Goal: Task Accomplishment & Management: Manage account settings

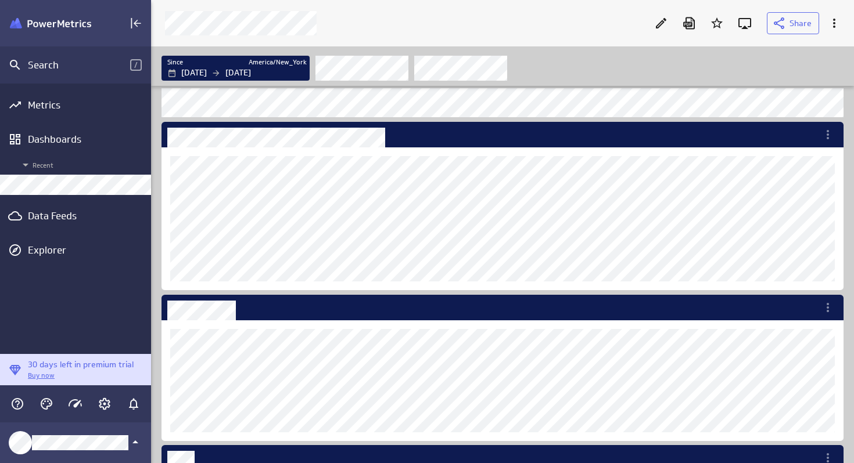
scroll to position [464, 703]
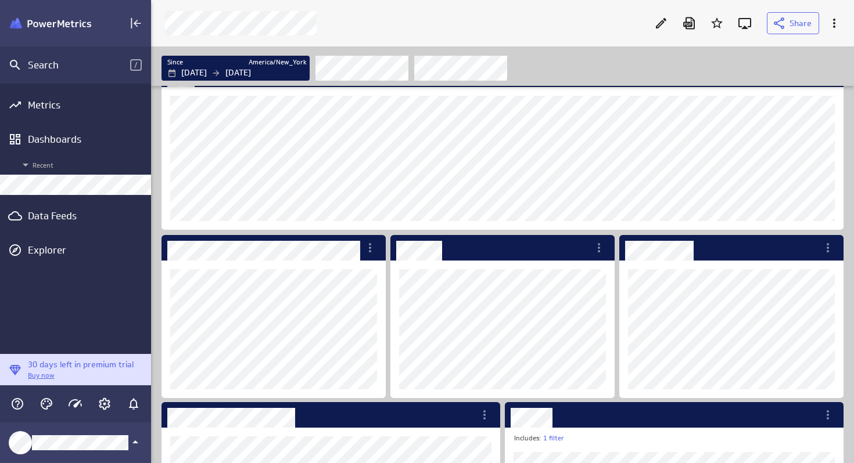
click at [488, 15] on div at bounding box center [402, 23] width 488 height 24
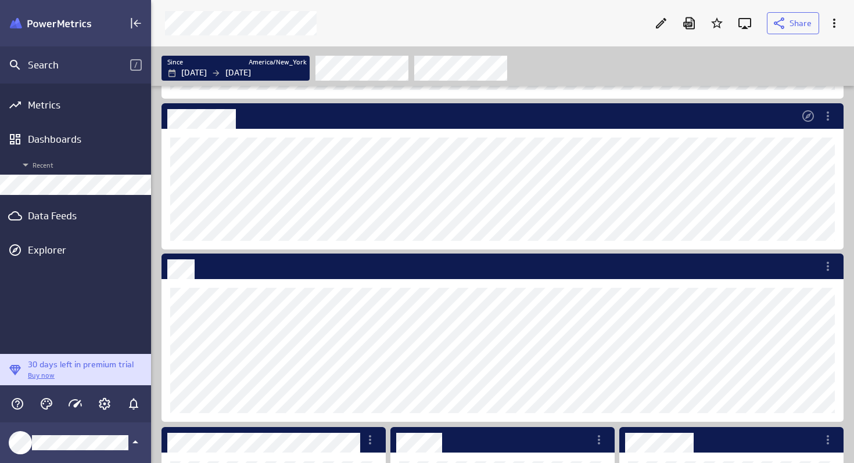
scroll to position [0, 0]
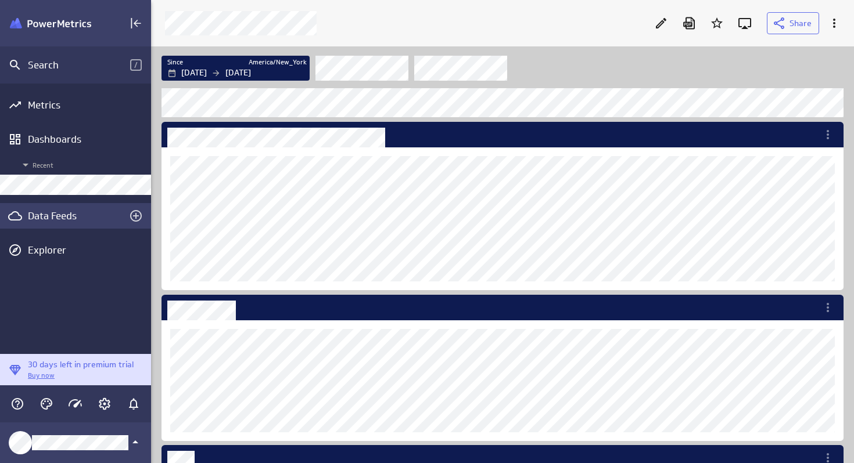
click at [82, 213] on div "Data Feeds" at bounding box center [75, 216] width 95 height 13
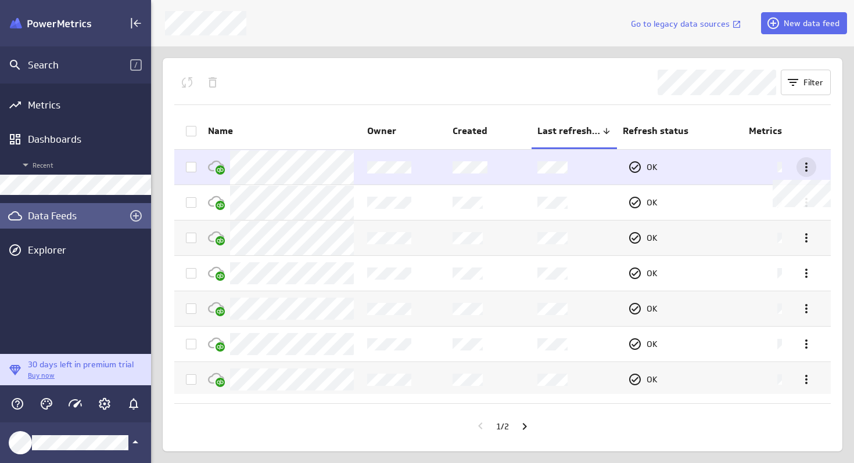
click at [800, 171] on icon at bounding box center [806, 167] width 14 height 14
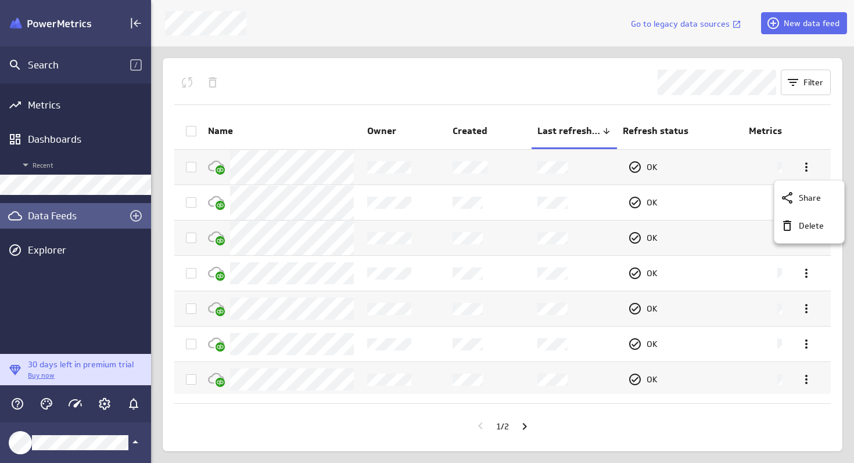
click at [799, 124] on div at bounding box center [427, 231] width 854 height 463
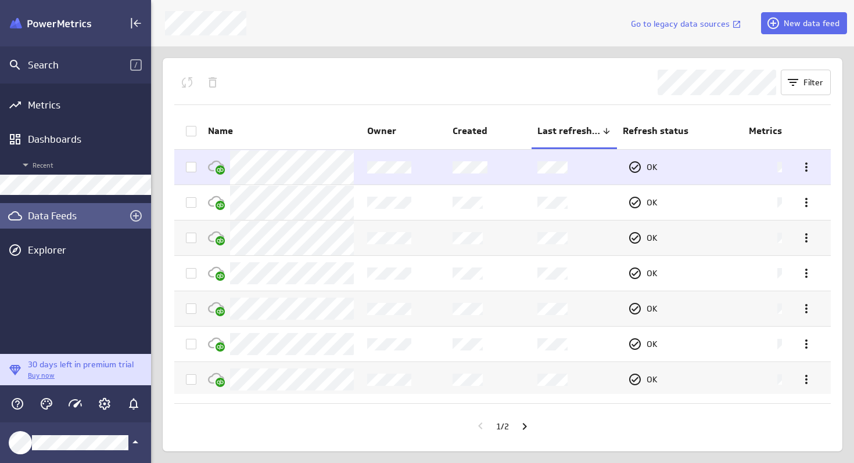
click at [637, 166] on icon at bounding box center [637, 167] width 19 height 14
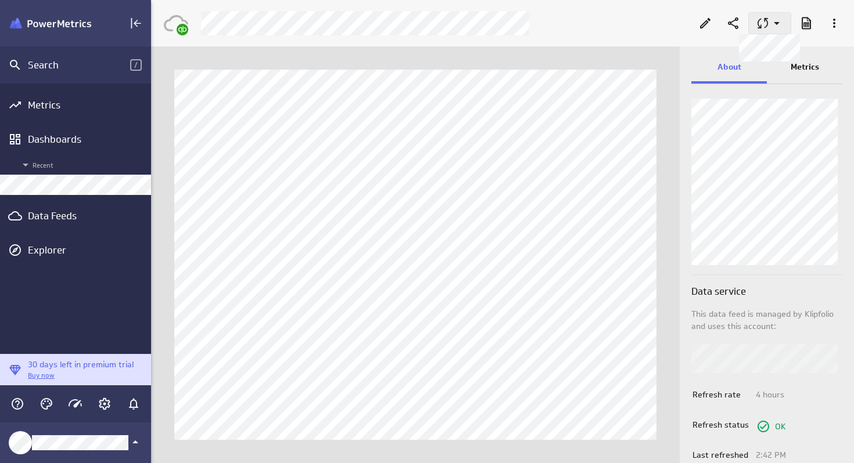
click at [758, 31] on button at bounding box center [769, 23] width 43 height 22
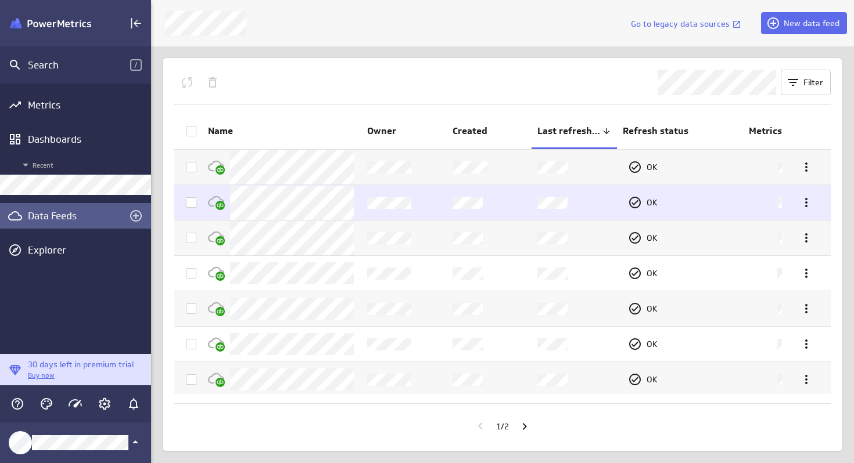
click at [189, 203] on icon at bounding box center [190, 202] width 9 height 9
click at [0, 0] on input "checkbox" at bounding box center [0, 0] width 0 height 0
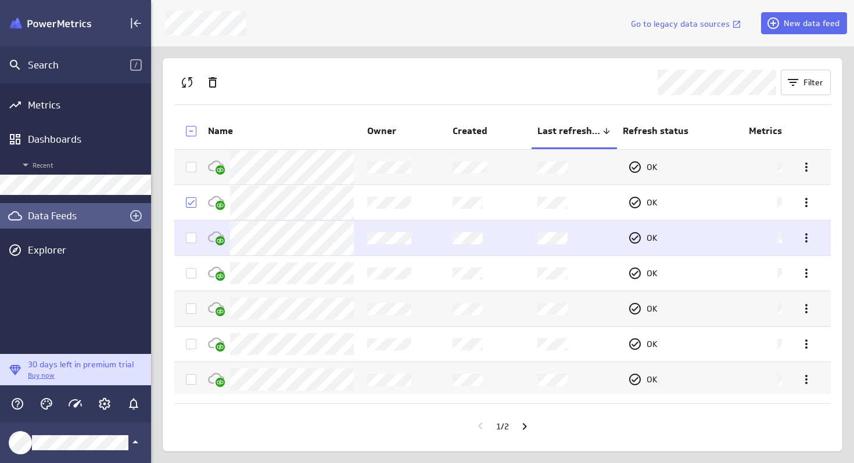
click at [189, 238] on icon at bounding box center [190, 237] width 9 height 9
click at [0, 0] on input "checkbox" at bounding box center [0, 0] width 0 height 0
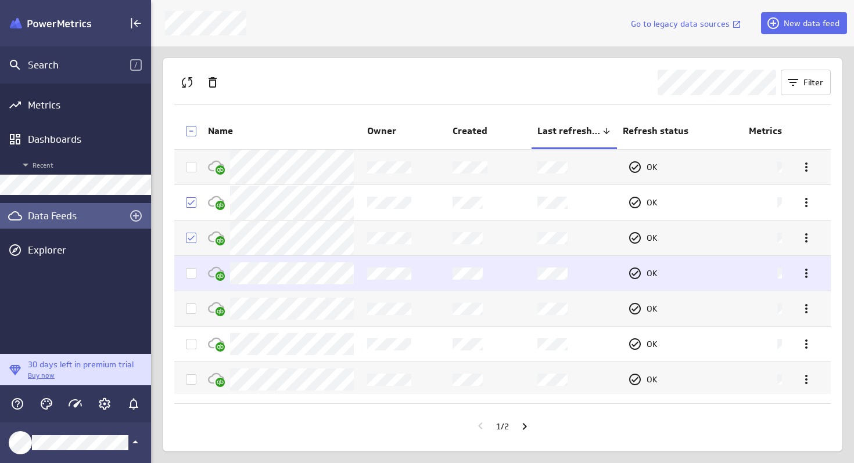
click at [190, 279] on td at bounding box center [188, 273] width 28 height 35
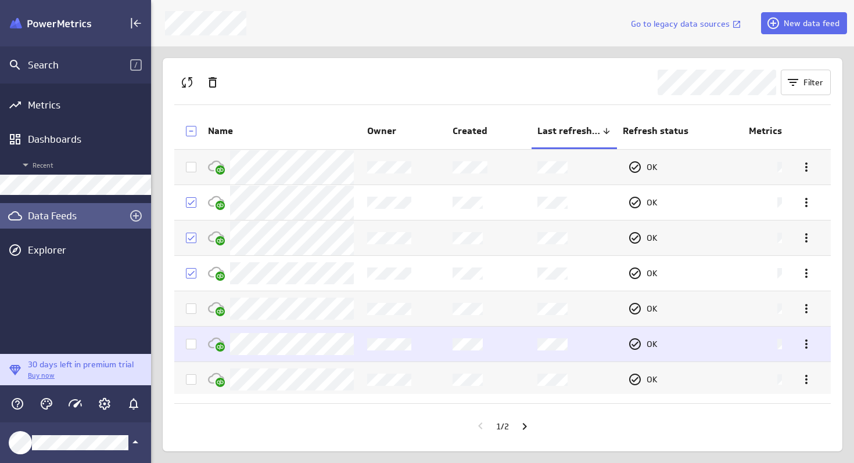
click at [192, 339] on span at bounding box center [191, 344] width 10 height 10
click at [0, 0] on input "checkbox" at bounding box center [0, 0] width 0 height 0
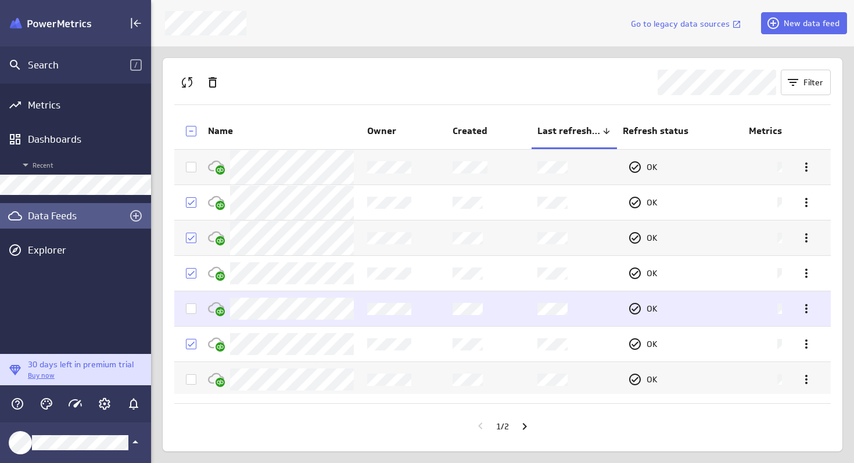
click at [191, 308] on icon at bounding box center [190, 308] width 9 height 9
click at [0, 0] on input "checkbox" at bounding box center [0, 0] width 0 height 0
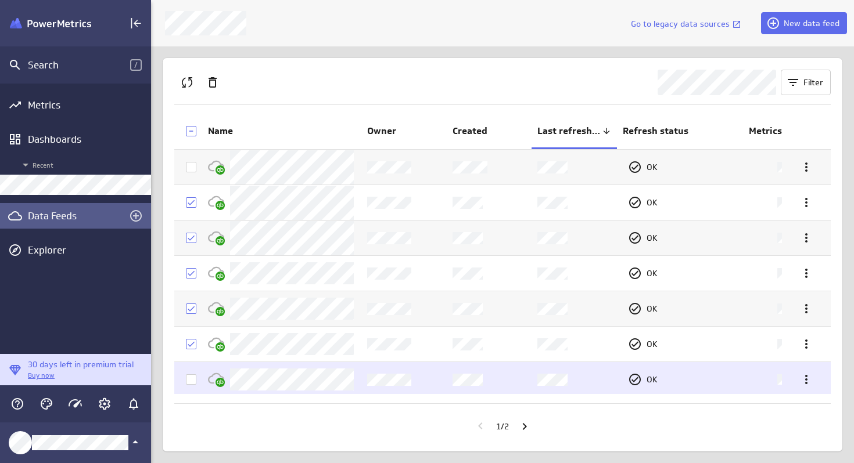
click at [190, 378] on icon at bounding box center [190, 379] width 9 height 9
click at [0, 0] on input "checkbox" at bounding box center [0, 0] width 0 height 0
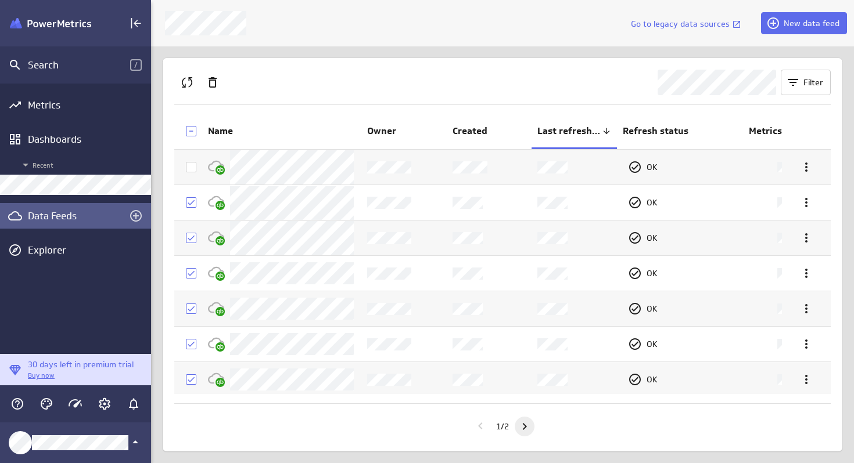
click at [524, 427] on icon "Go to next page" at bounding box center [524, 427] width 14 height 14
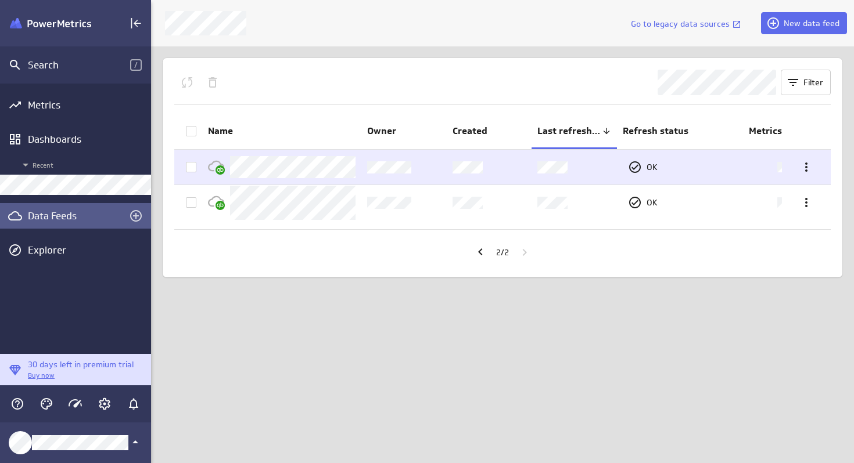
click at [192, 166] on icon at bounding box center [190, 167] width 9 height 9
click at [0, 0] on input "checkbox" at bounding box center [0, 0] width 0 height 0
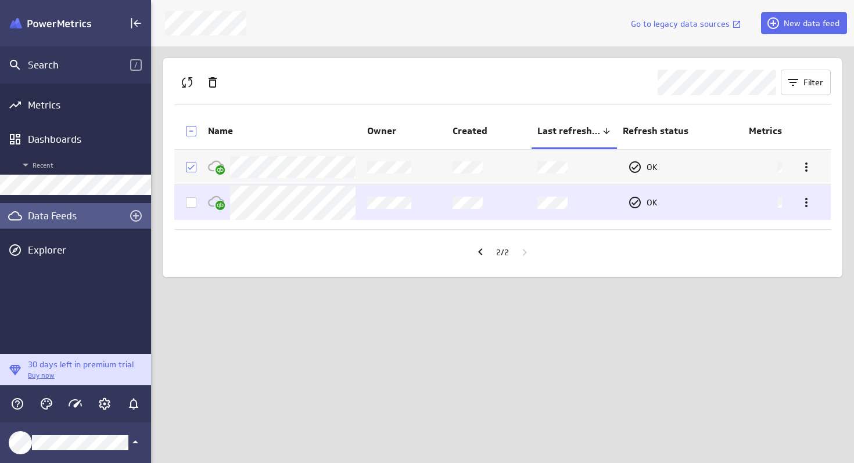
click at [188, 203] on icon at bounding box center [191, 202] width 7 height 5
click at [0, 0] on input "checkbox" at bounding box center [0, 0] width 0 height 0
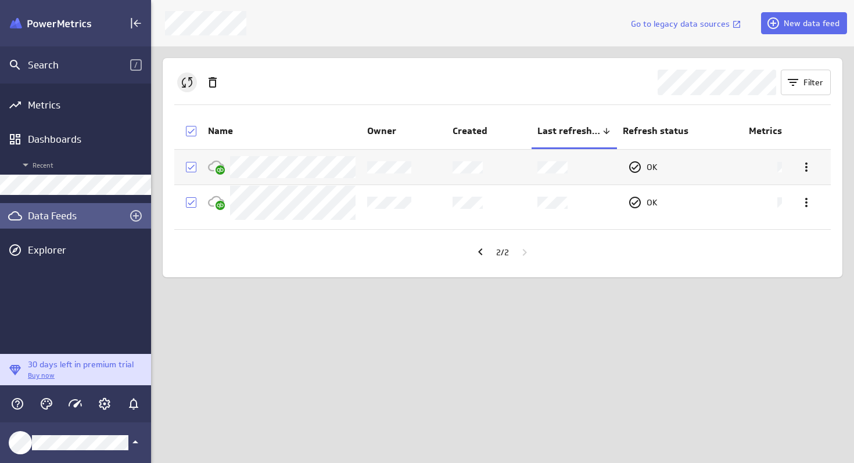
click at [187, 86] on icon "Queue the selected feeds for refresh" at bounding box center [187, 82] width 14 height 14
click at [476, 247] on icon "Go to previous page" at bounding box center [480, 252] width 14 height 14
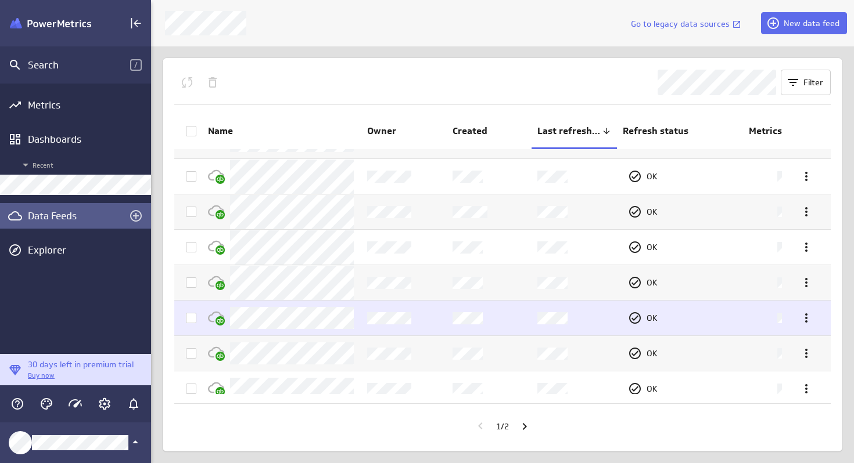
scroll to position [35, 0]
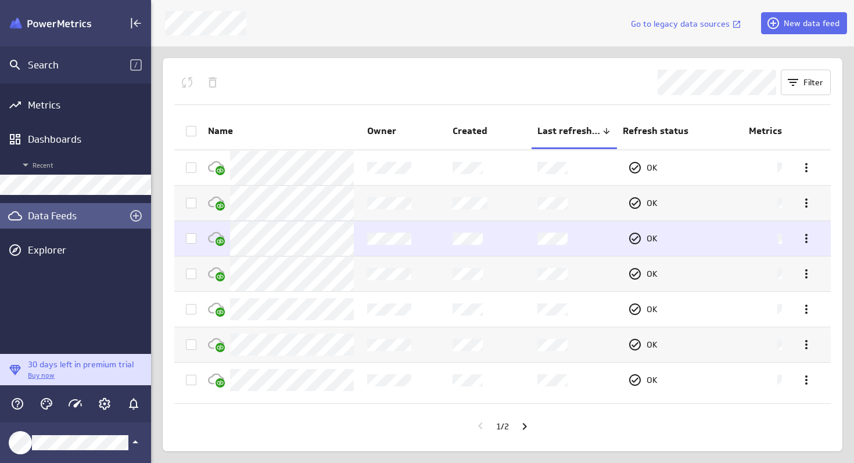
click at [190, 242] on icon at bounding box center [190, 238] width 9 height 9
click at [0, 0] on input "checkbox" at bounding box center [0, 0] width 0 height 0
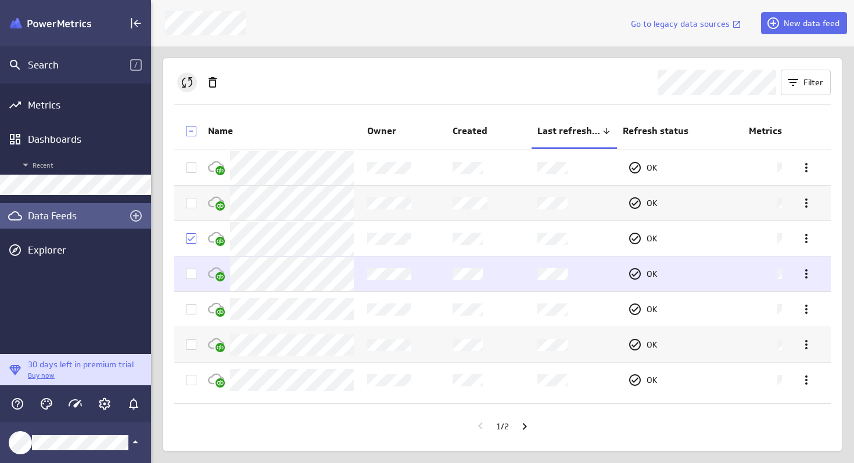
click at [189, 274] on icon at bounding box center [190, 273] width 9 height 9
click at [0, 0] on input "checkbox" at bounding box center [0, 0] width 0 height 0
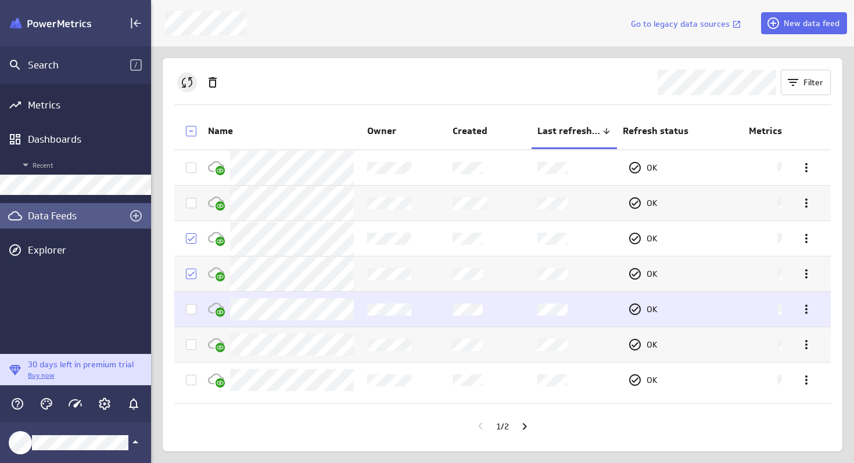
click at [192, 312] on icon at bounding box center [190, 309] width 9 height 9
click at [0, 0] on input "checkbox" at bounding box center [0, 0] width 0 height 0
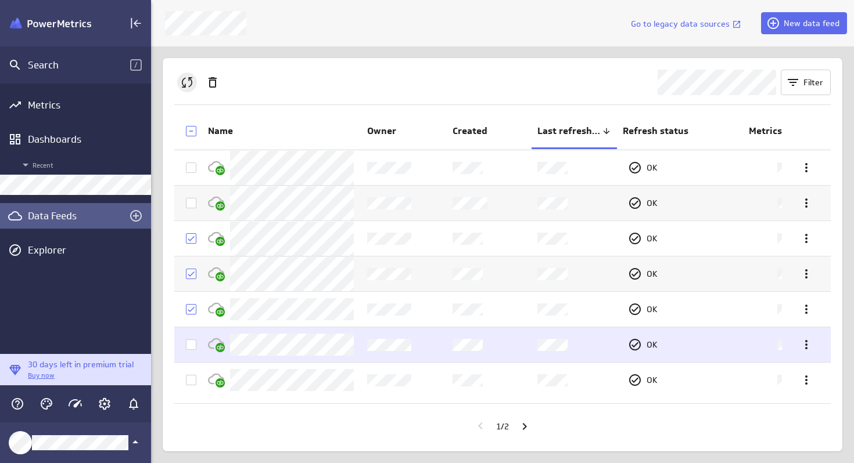
click at [193, 344] on icon at bounding box center [190, 344] width 9 height 9
click at [0, 0] on input "checkbox" at bounding box center [0, 0] width 0 height 0
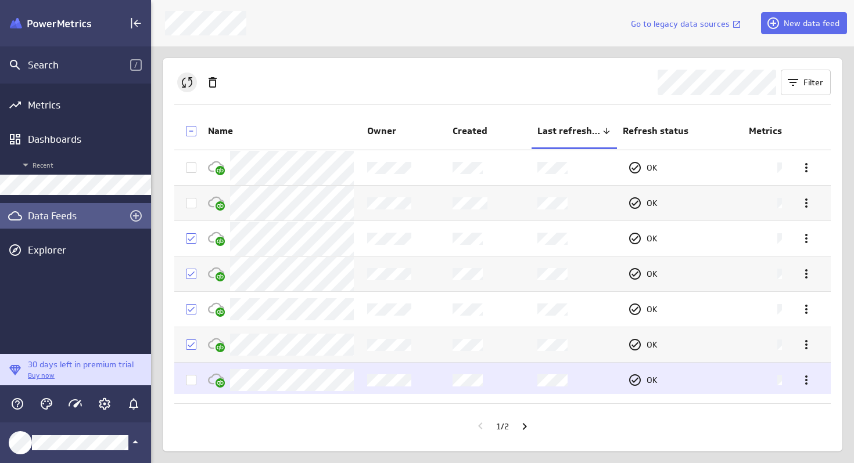
click at [196, 379] on span at bounding box center [191, 380] width 10 height 10
click at [0, 0] on input "checkbox" at bounding box center [0, 0] width 0 height 0
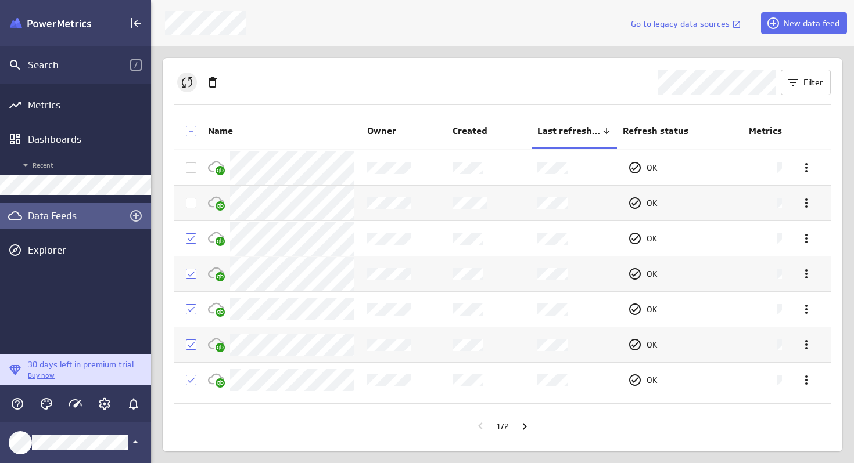
click at [188, 85] on icon "Queue the selected feeds for refresh" at bounding box center [187, 82] width 14 height 14
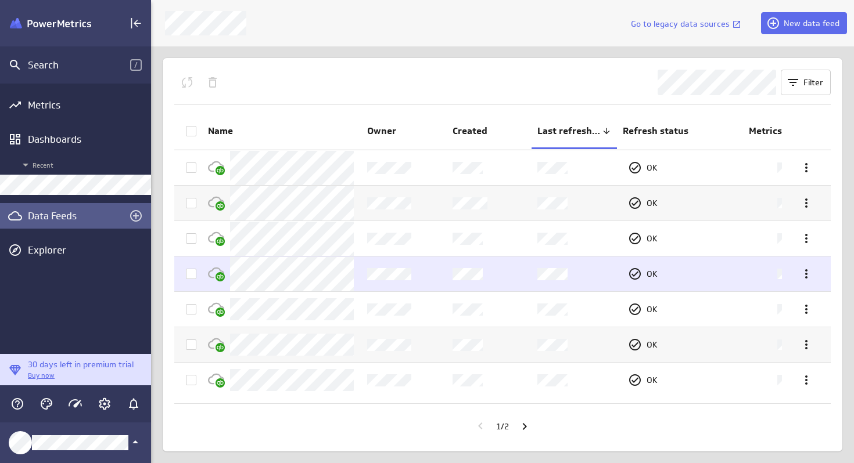
scroll to position [38, 0]
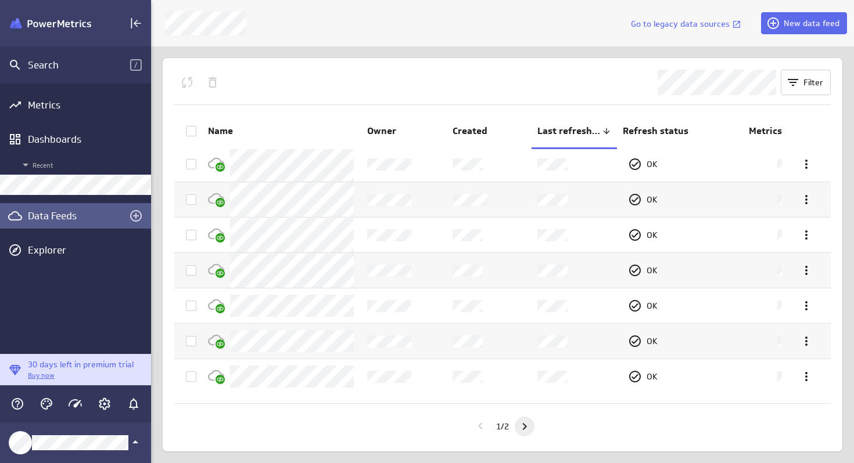
click at [524, 426] on icon "Go to next page" at bounding box center [524, 427] width 14 height 14
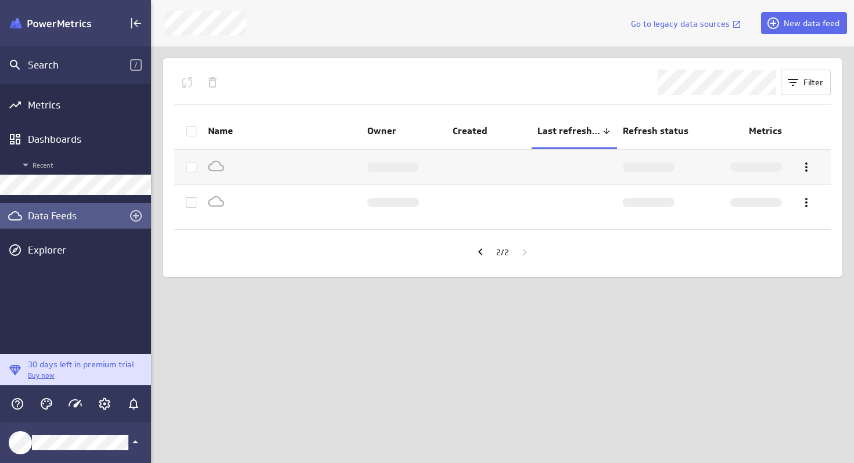
scroll to position [0, 0]
click at [476, 254] on icon "Go to previous page" at bounding box center [480, 252] width 14 height 14
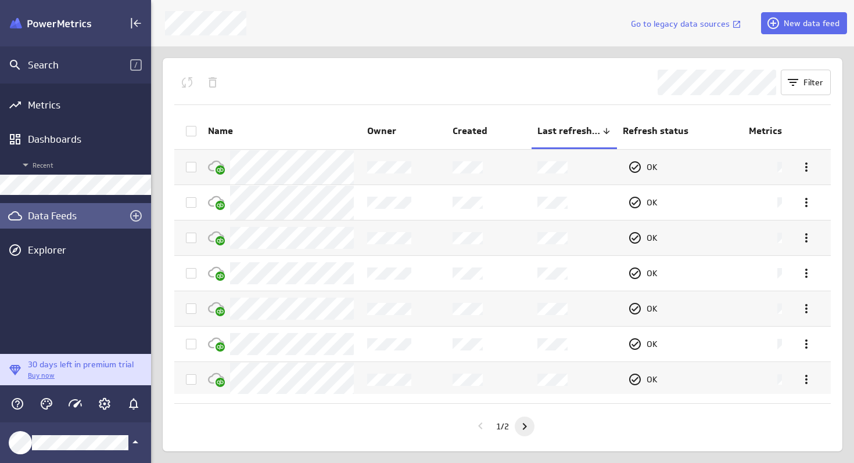
click at [522, 427] on icon "Go to next page" at bounding box center [524, 427] width 14 height 14
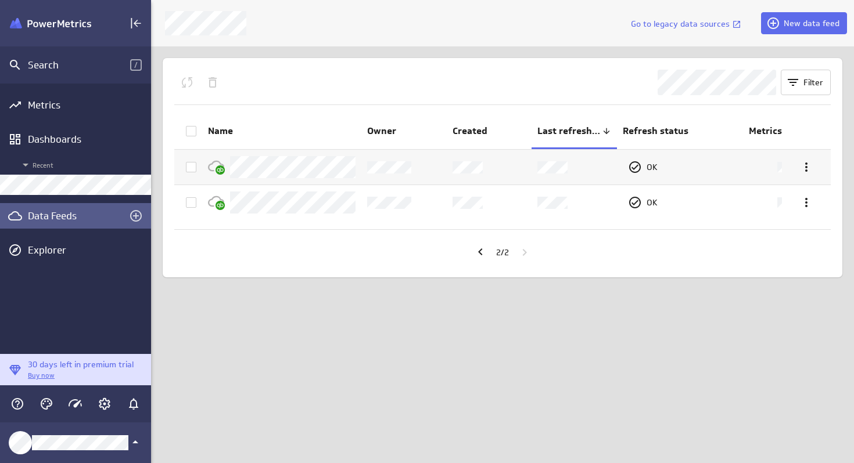
click at [190, 131] on icon at bounding box center [190, 131] width 9 height 9
click at [0, 0] on input "checkbox" at bounding box center [0, 0] width 0 height 0
click at [186, 87] on icon "Queue the selected feeds for refresh" at bounding box center [187, 82] width 14 height 14
click at [478, 253] on icon "Go to previous page" at bounding box center [480, 252] width 4 height 7
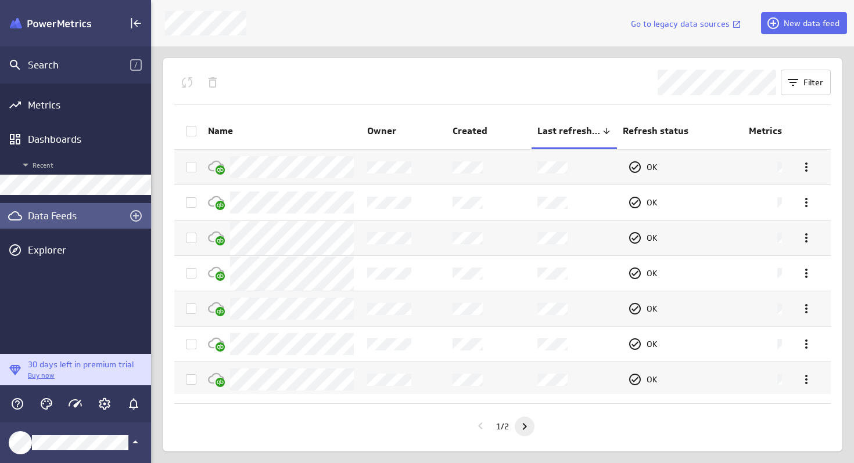
click at [524, 426] on icon "Go to next page" at bounding box center [524, 427] width 14 height 14
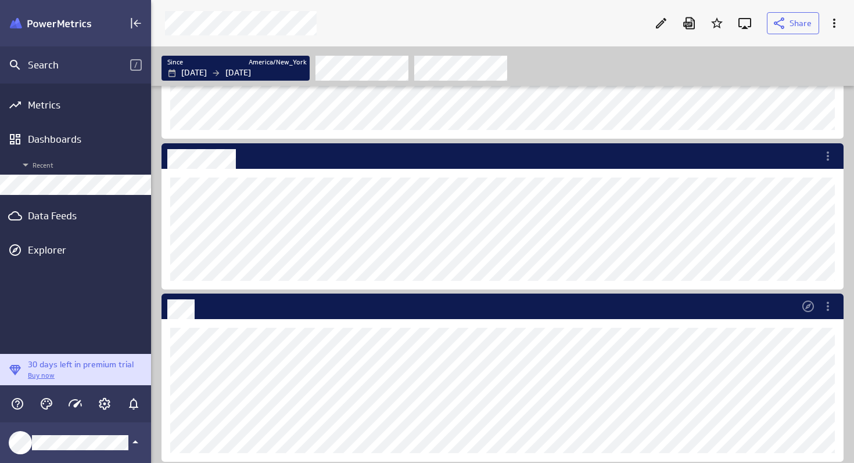
scroll to position [6, 6]
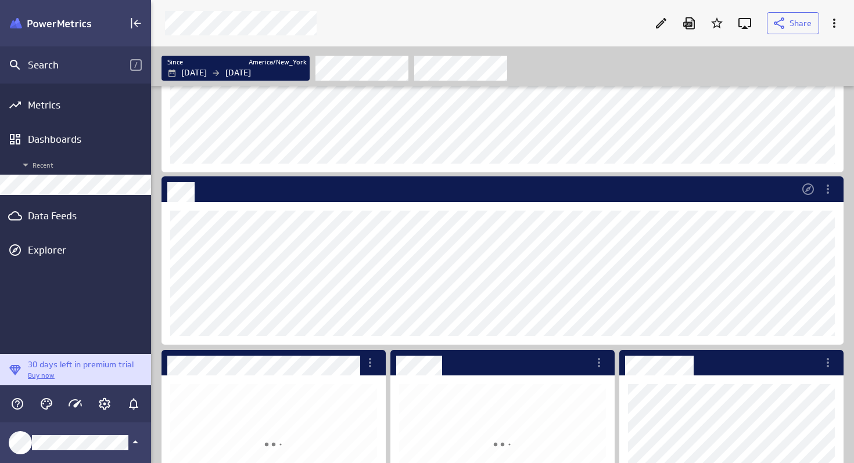
click at [679, 341] on div "Dashboard Widget" at bounding box center [502, 273] width 682 height 143
click at [682, 189] on div "Dashboard Widget" at bounding box center [479, 190] width 636 height 26
click at [830, 194] on icon "More actions" at bounding box center [828, 189] width 14 height 14
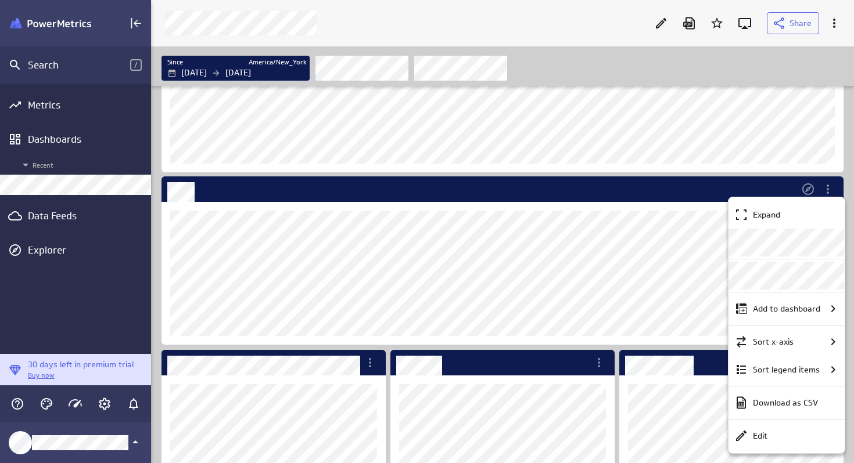
click at [546, 189] on div at bounding box center [427, 231] width 854 height 463
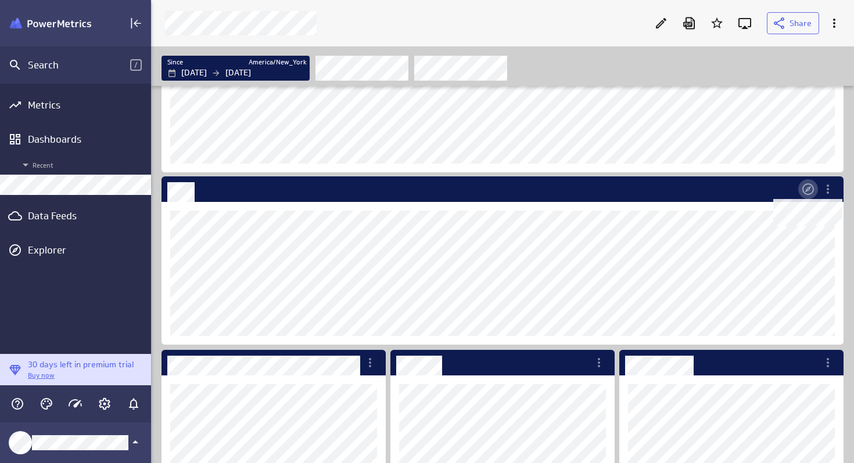
click at [805, 192] on icon "Dashboard Widget" at bounding box center [808, 189] width 14 height 14
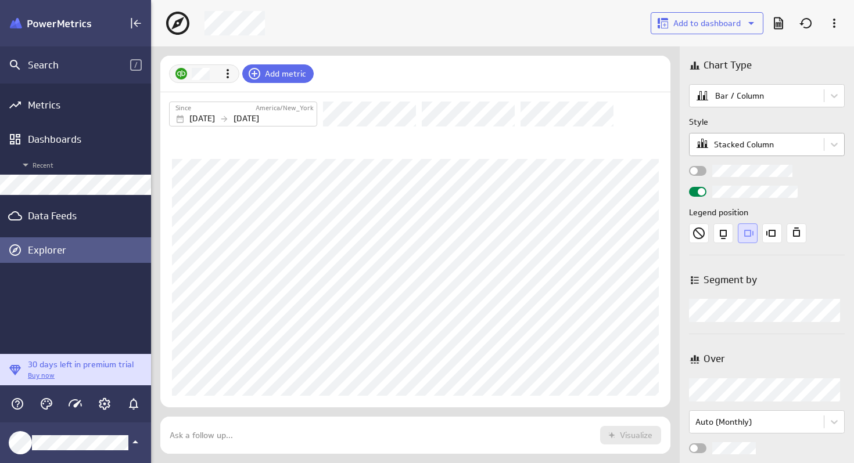
click at [801, 153] on body "Search / Metrics Dashboards Recent Data Feeds Explorer 30 days left in premium …" at bounding box center [427, 231] width 854 height 463
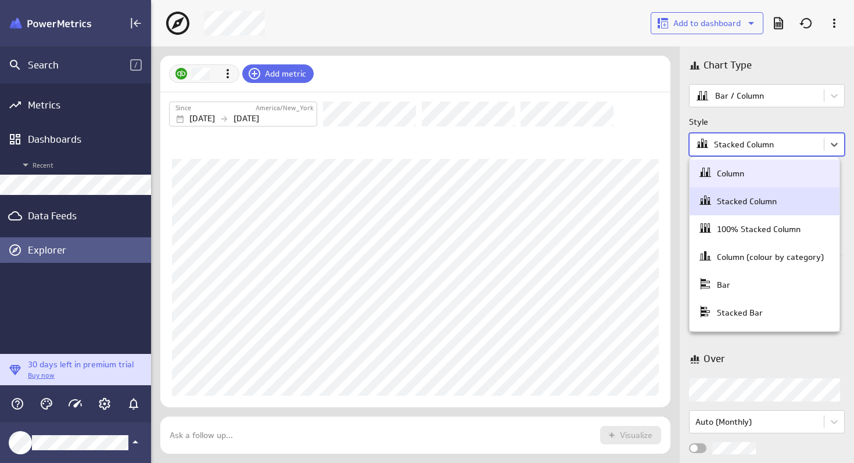
click at [753, 175] on div "Column" at bounding box center [764, 174] width 132 height 16
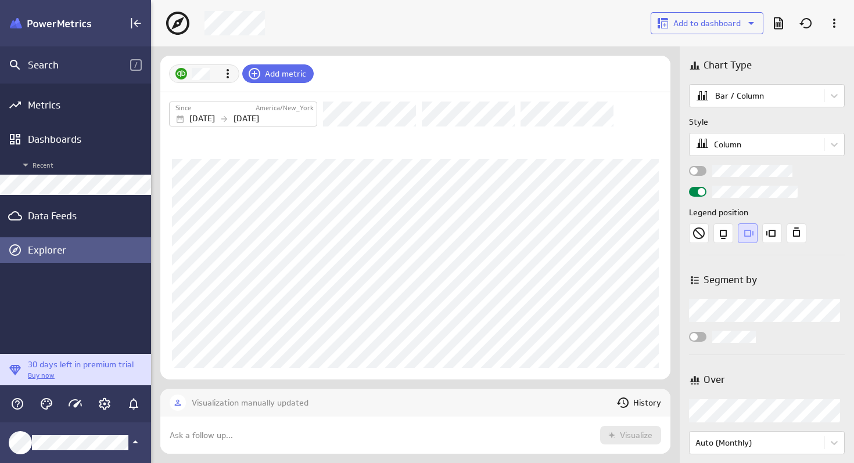
click at [0, 0] on input "Widget Properties" at bounding box center [0, 0] width 0 height 0
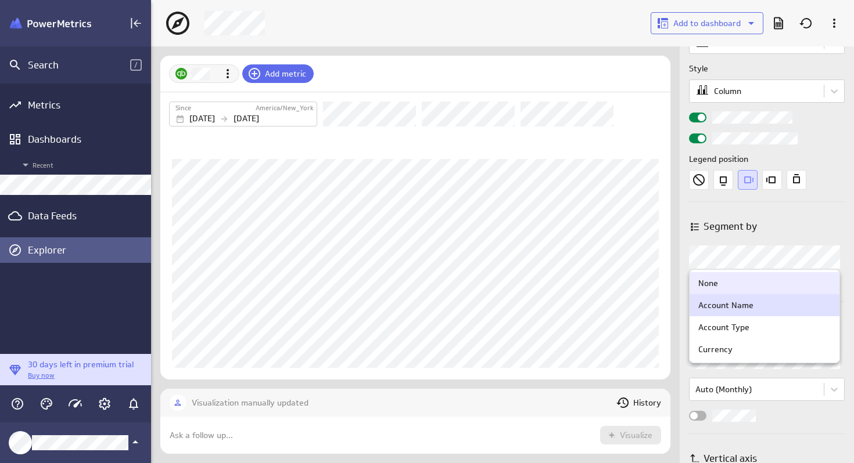
click at [779, 261] on body "Search / Metrics Dashboards Recent Data Feeds Explorer 30 days left in premium …" at bounding box center [427, 231] width 854 height 463
click at [722, 285] on div "None" at bounding box center [764, 283] width 132 height 10
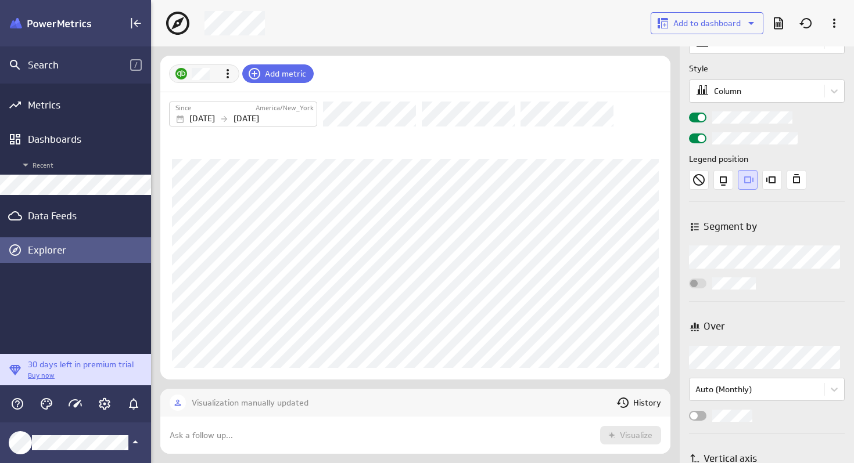
click at [764, 258] on body "Search / Metrics Dashboards Recent Data Feeds Explorer 30 days left in premium …" at bounding box center [427, 231] width 854 height 463
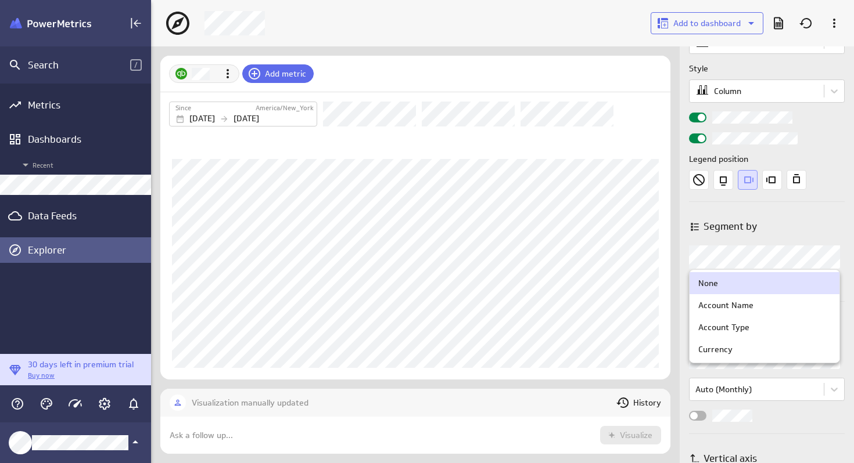
click at [800, 217] on div at bounding box center [427, 231] width 854 height 463
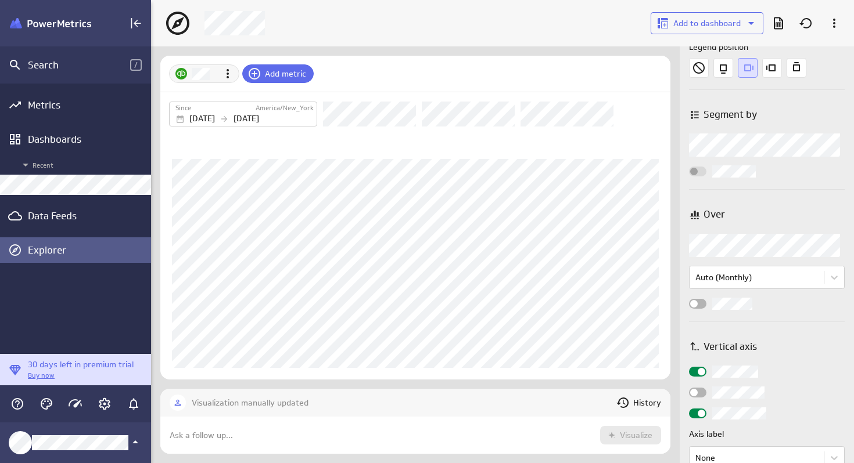
scroll to position [167, 0]
click at [774, 243] on body "Search / Metrics Dashboards Recent Data Feeds Explorer 30 days left in premium …" at bounding box center [427, 231] width 854 height 463
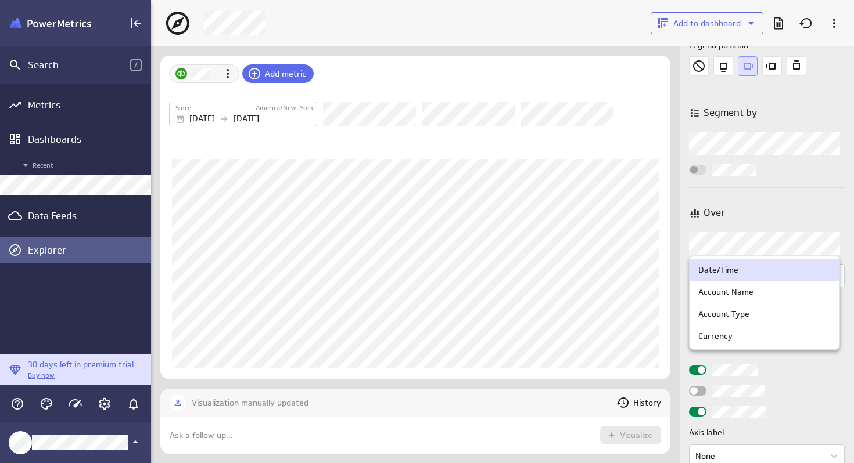
click at [774, 243] on div at bounding box center [427, 231] width 854 height 463
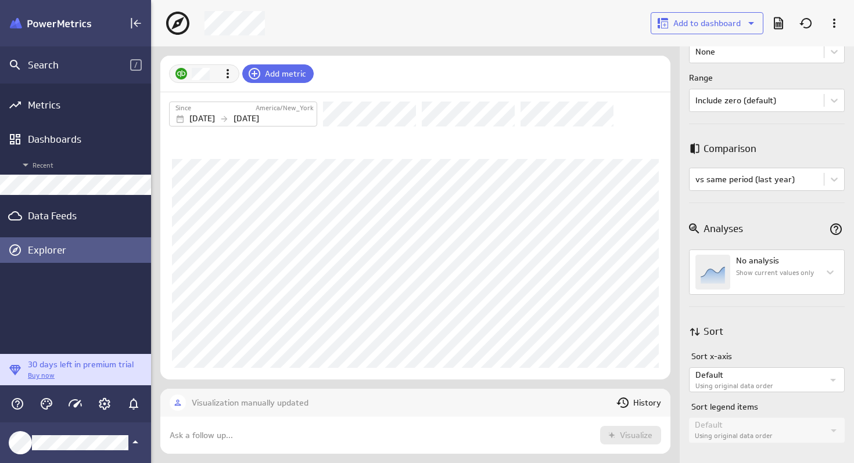
scroll to position [0, 0]
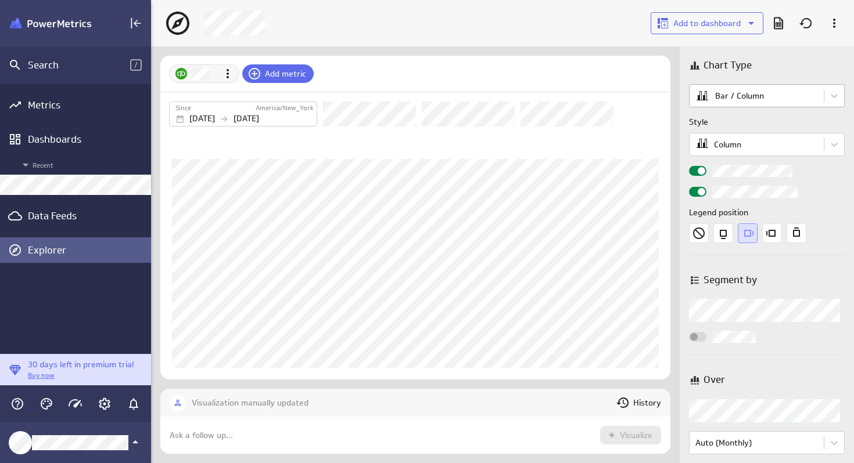
click at [754, 98] on body "Search / Metrics Dashboards Recent Data Feeds Explorer 30 days left in premium …" at bounding box center [427, 231] width 854 height 463
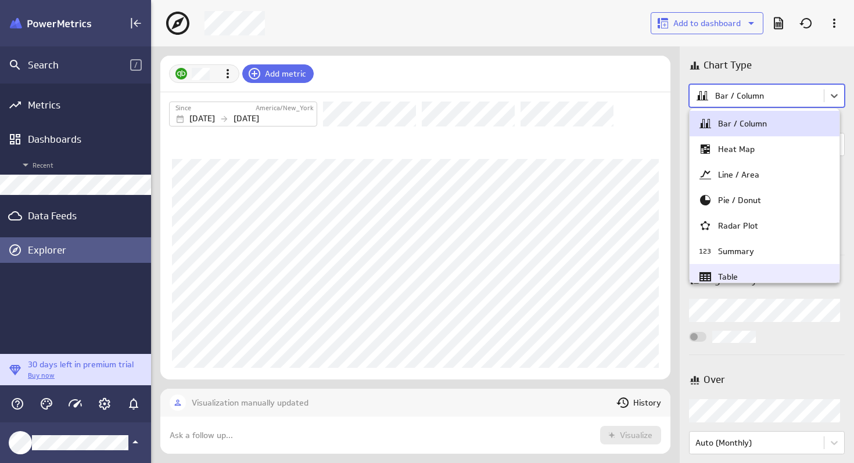
click at [841, 288] on div at bounding box center [427, 231] width 854 height 463
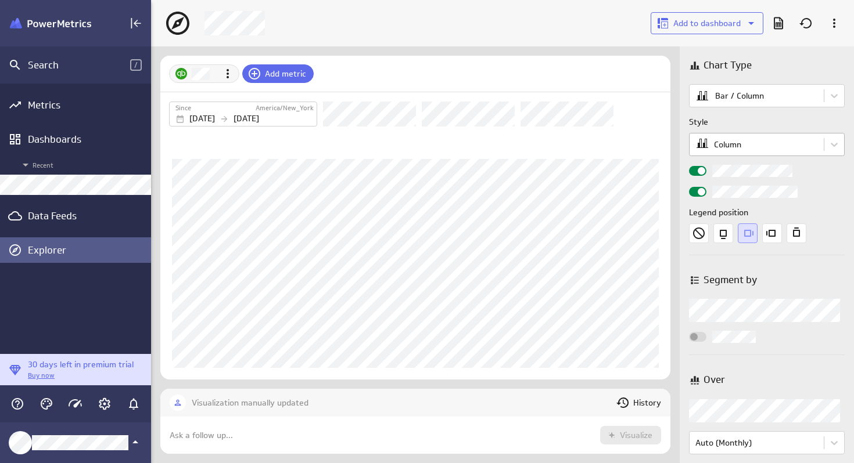
click at [758, 138] on body "Search / Metrics Dashboards Recent Data Feeds Explorer 30 days left in premium …" at bounding box center [427, 231] width 854 height 463
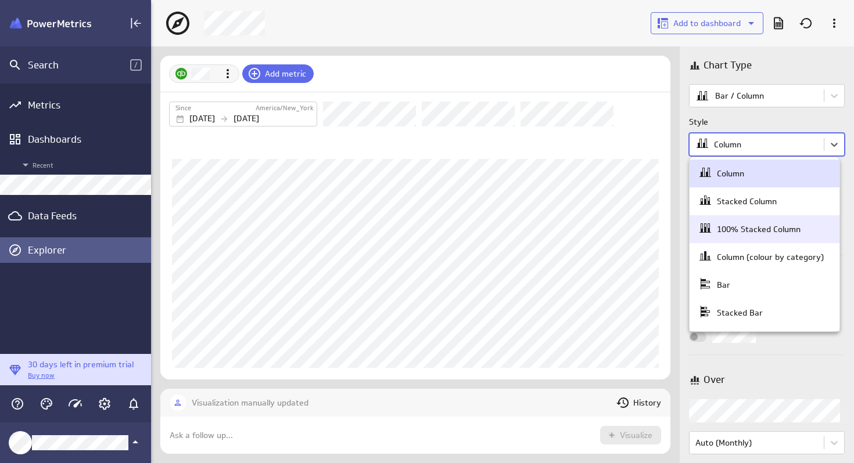
click at [736, 227] on div "100% Stacked Column" at bounding box center [759, 229] width 84 height 10
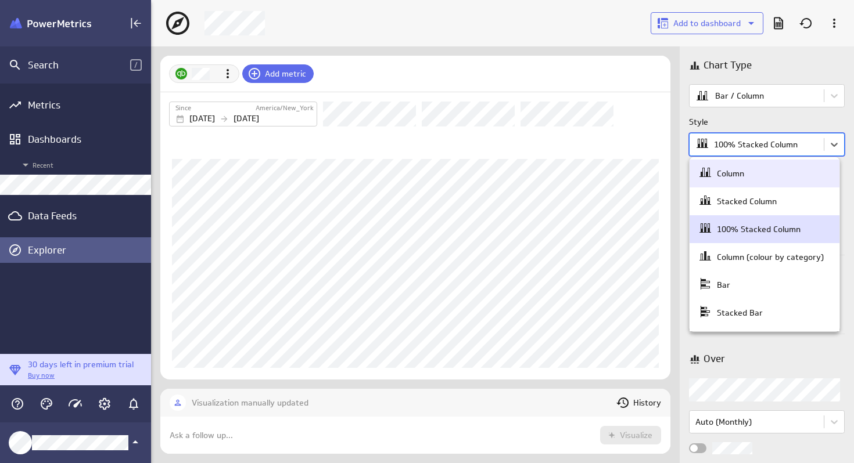
click at [757, 149] on body "Search / Metrics Dashboards Recent Data Feeds Explorer 30 days left in premium …" at bounding box center [427, 231] width 854 height 463
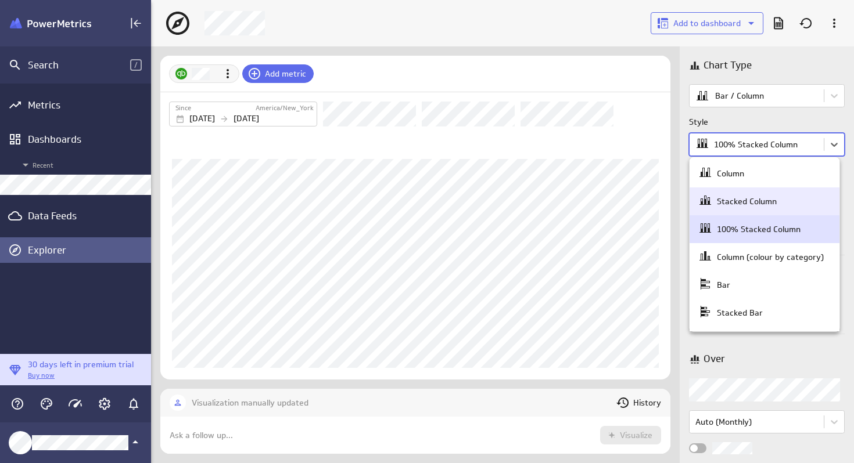
click at [747, 200] on div "Stacked Column" at bounding box center [747, 201] width 60 height 10
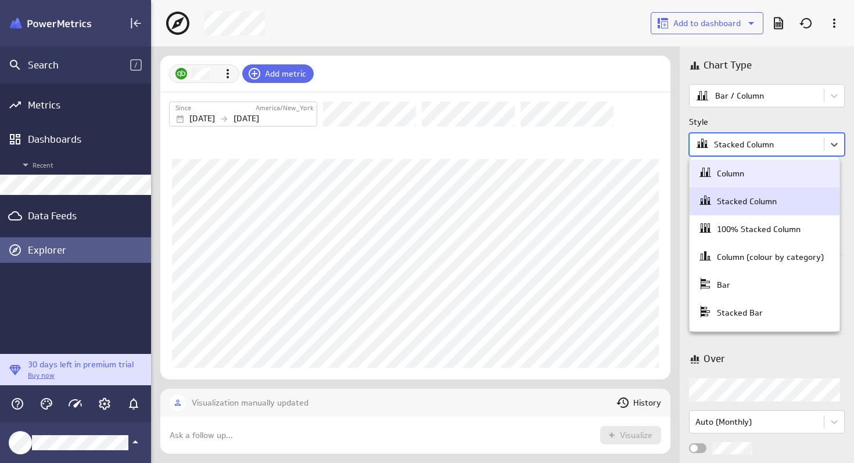
click at [774, 146] on body "Search / Metrics Dashboards Recent Data Feeds Explorer 30 days left in premium …" at bounding box center [427, 231] width 854 height 463
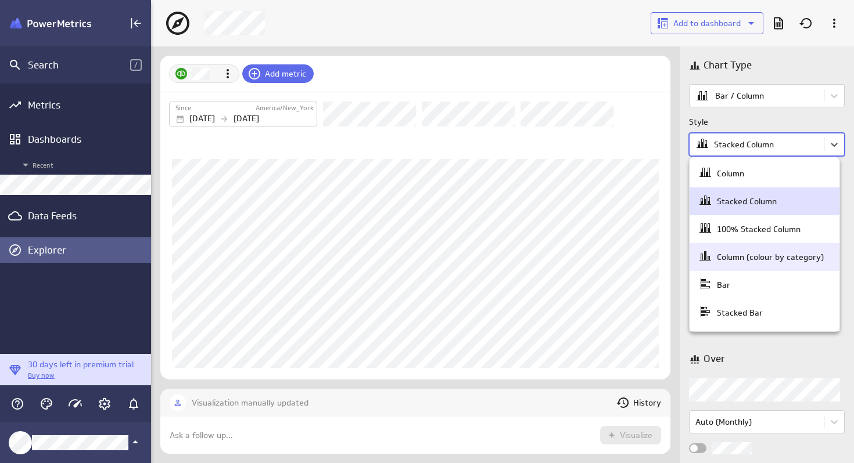
click at [750, 253] on div "Column (colour by category)" at bounding box center [770, 257] width 107 height 10
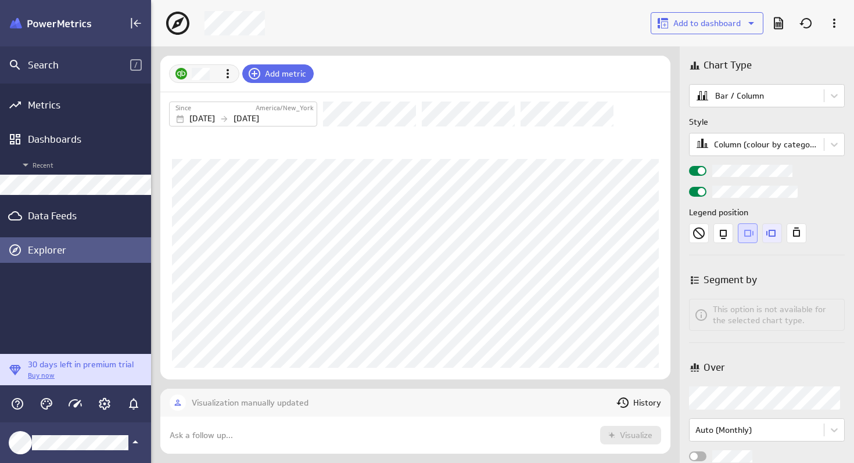
click at [774, 238] on icon "Left" at bounding box center [772, 234] width 20 height 20
click at [721, 235] on icon "Bottom" at bounding box center [723, 234] width 20 height 20
click at [769, 234] on icon "Left" at bounding box center [772, 234] width 20 height 20
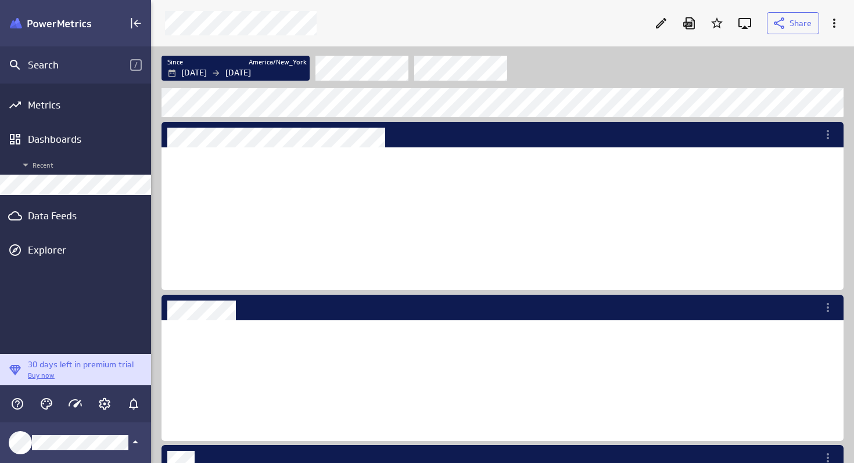
scroll to position [121, 207]
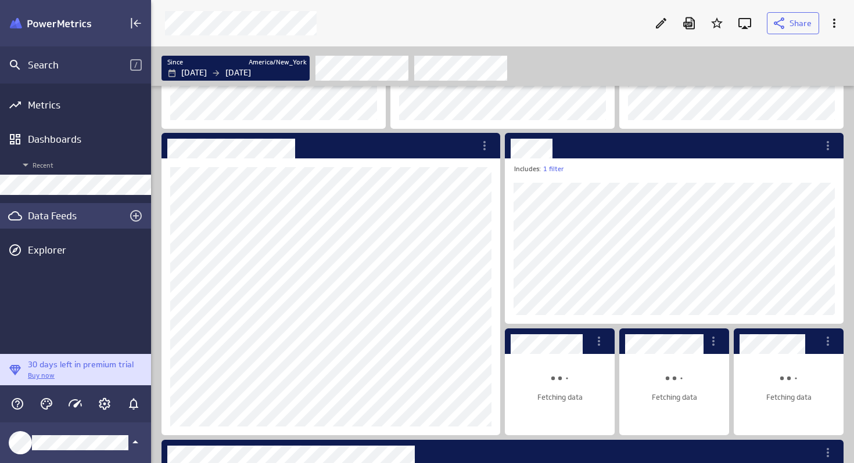
click at [51, 218] on div "Data Feeds" at bounding box center [75, 216] width 95 height 13
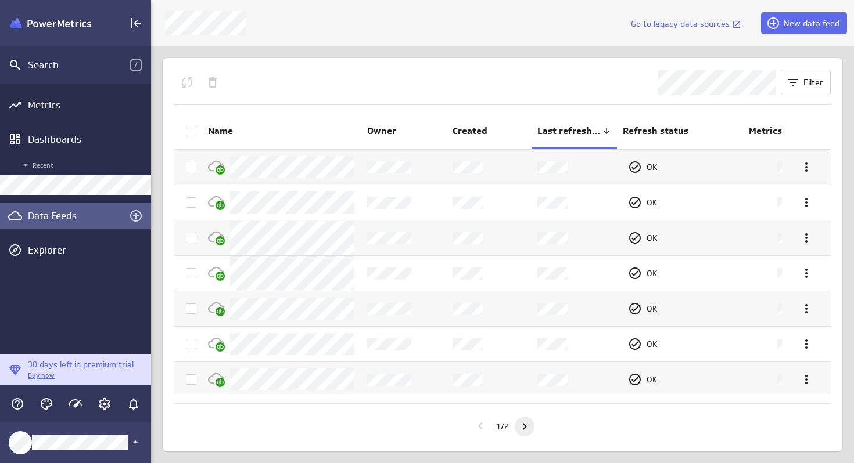
click at [524, 430] on icon "Go to next page" at bounding box center [524, 427] width 14 height 14
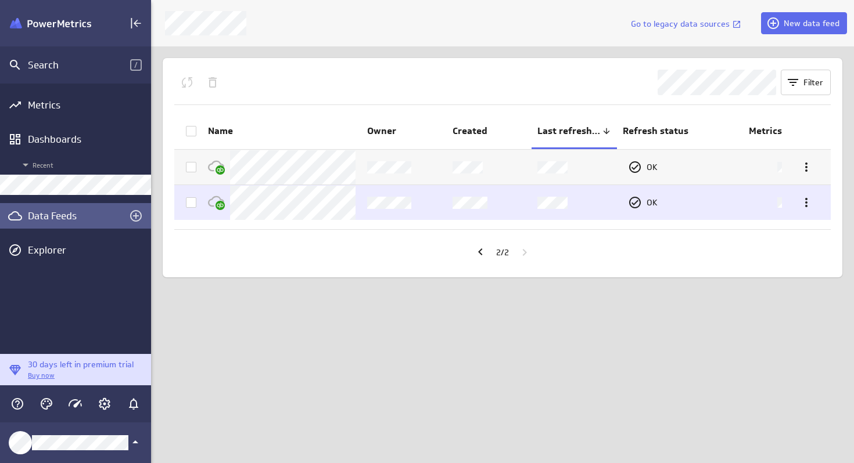
click at [190, 204] on icon at bounding box center [191, 202] width 7 height 5
click at [0, 0] on input "checkbox" at bounding box center [0, 0] width 0 height 0
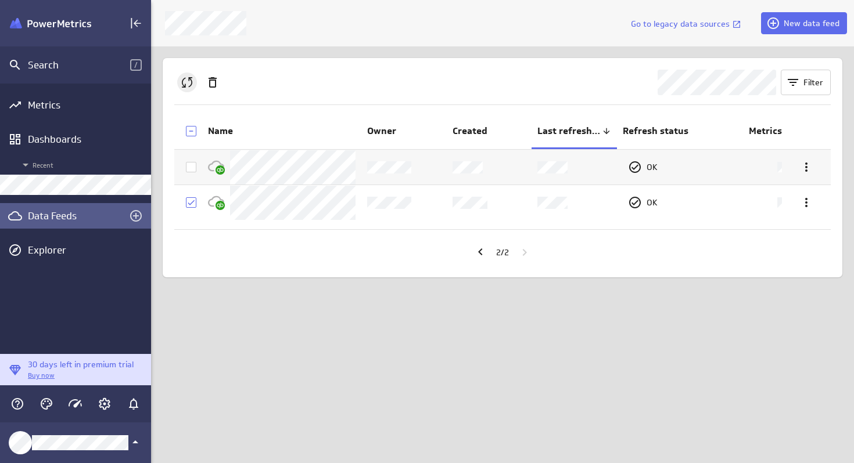
click at [189, 81] on icon at bounding box center [187, 82] width 14 height 14
click at [311, 95] on div at bounding box center [413, 83] width 479 height 26
click at [476, 250] on icon "Go to previous page" at bounding box center [480, 252] width 14 height 14
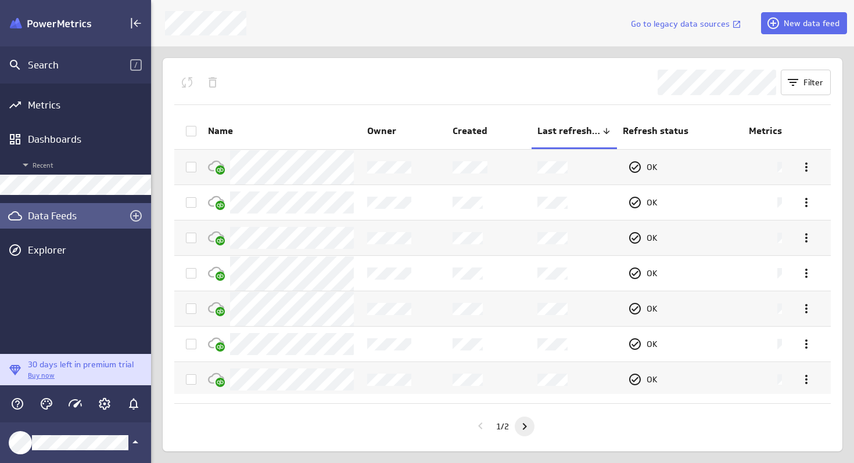
click at [527, 427] on icon "Go to next page" at bounding box center [525, 426] width 4 height 7
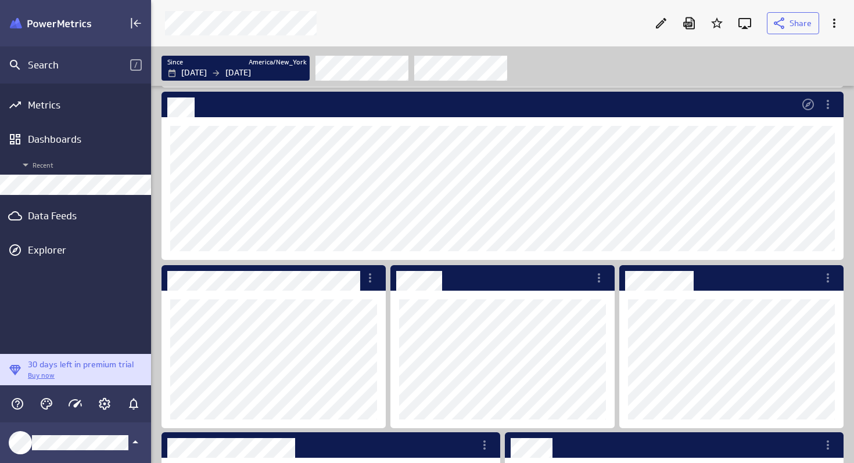
scroll to position [358, 0]
